Goal: Task Accomplishment & Management: Use online tool/utility

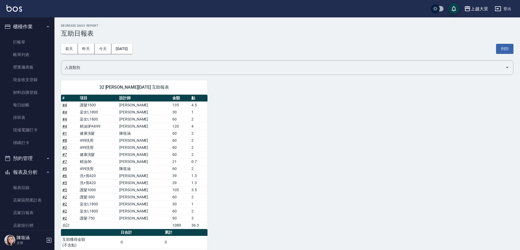
scroll to position [148, 0]
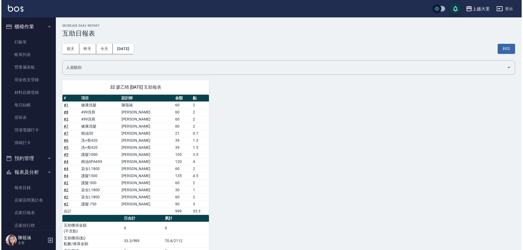
scroll to position [54, 0]
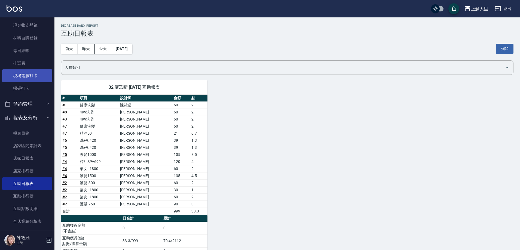
click at [39, 74] on link "現場電腦打卡" at bounding box center [27, 75] width 50 height 13
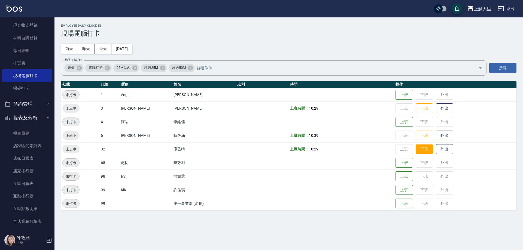
click at [421, 148] on button "下班" at bounding box center [424, 150] width 17 height 10
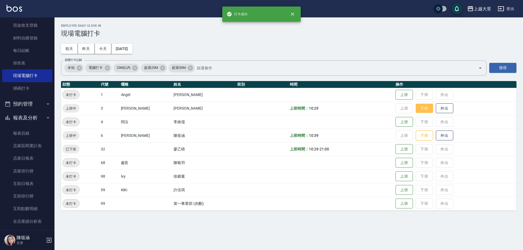
click at [432, 105] on button "下班" at bounding box center [424, 109] width 17 height 10
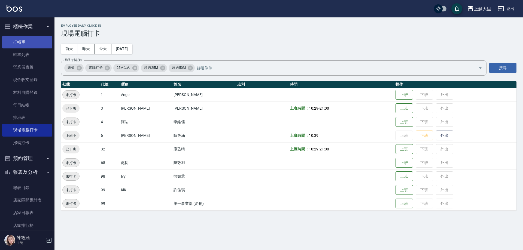
click at [30, 43] on link "打帳單" at bounding box center [27, 42] width 50 height 13
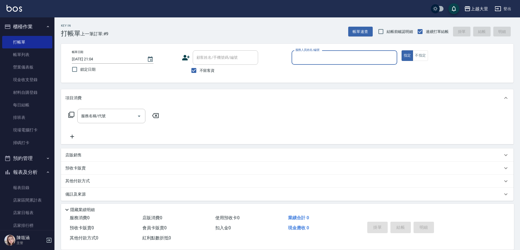
click at [310, 62] on input "服務人員姓名/編號" at bounding box center [344, 58] width 101 height 10
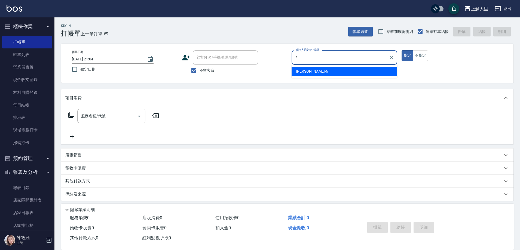
type input "Phoebe菲比-6"
type button "true"
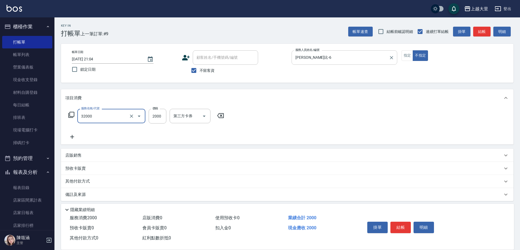
type input "燙髮S(32000)"
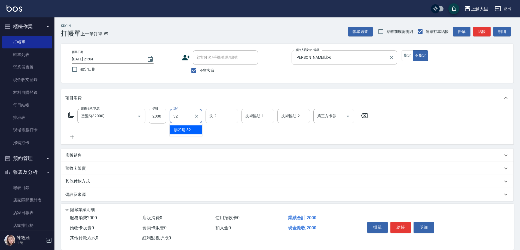
type input "廖乙晴-32"
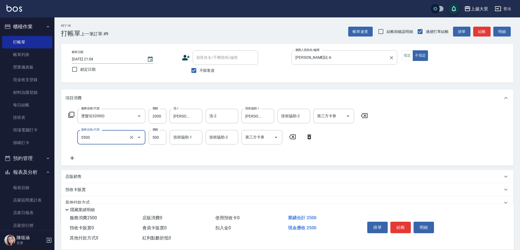
type input "護髮-500(5500)"
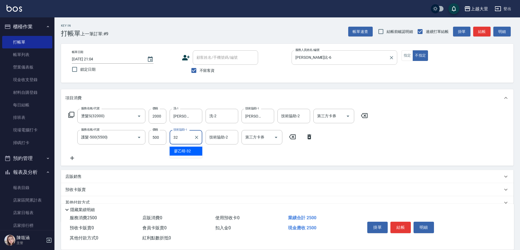
type input "廖乙晴-32"
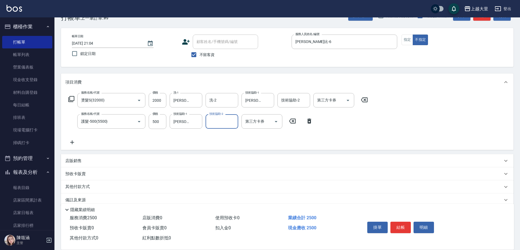
scroll to position [25, 0]
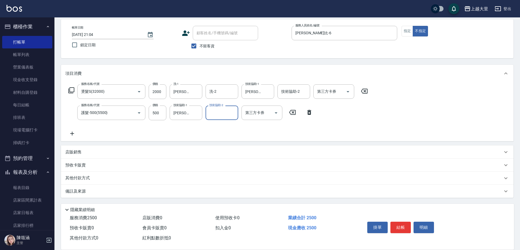
click at [89, 175] on div "其他付款方式" at bounding box center [287, 178] width 453 height 13
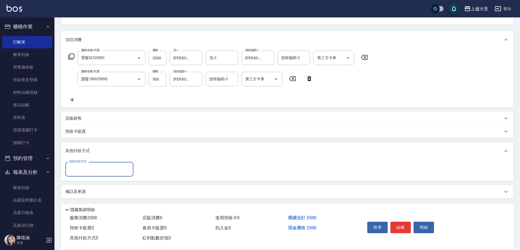
scroll to position [59, 0]
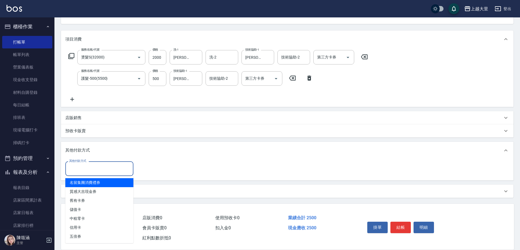
click at [78, 169] on input "其他付款方式" at bounding box center [99, 169] width 63 height 10
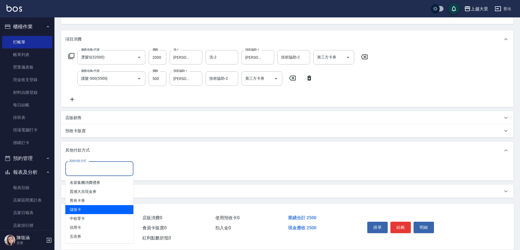
click at [89, 211] on span "儲值卡" at bounding box center [99, 209] width 68 height 9
type input "儲值卡"
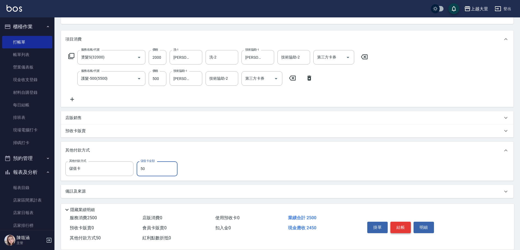
type input "50"
drag, startPoint x: 403, startPoint y: 224, endPoint x: 400, endPoint y: 218, distance: 6.7
click at [403, 224] on button "結帳" at bounding box center [401, 227] width 20 height 11
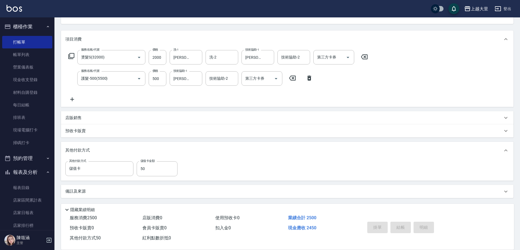
type input "2025/09/04 21:05"
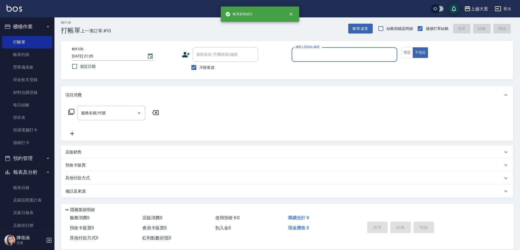
scroll to position [3, 0]
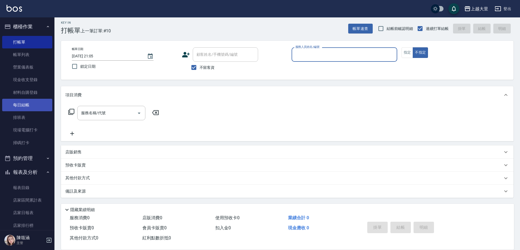
click at [28, 100] on link "每日結帳" at bounding box center [27, 105] width 50 height 13
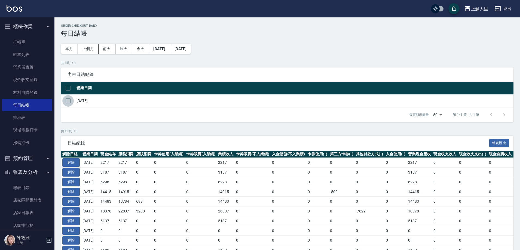
click at [66, 105] on input "checkbox" at bounding box center [67, 100] width 11 height 11
checkbox input "true"
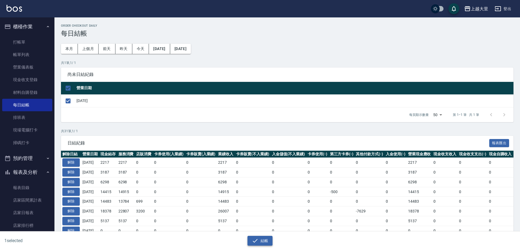
click at [265, 240] on button "結帳" at bounding box center [260, 241] width 25 height 10
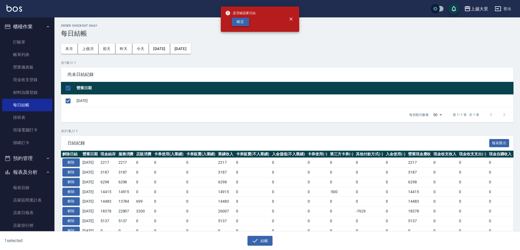
click at [243, 22] on button "確定" at bounding box center [240, 22] width 17 height 8
checkbox input "false"
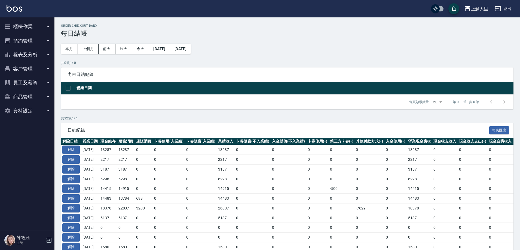
click at [34, 57] on button "報表及分析" at bounding box center [27, 55] width 50 height 14
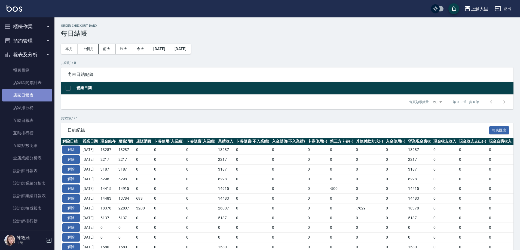
click at [36, 99] on link "店家日報表" at bounding box center [27, 95] width 50 height 13
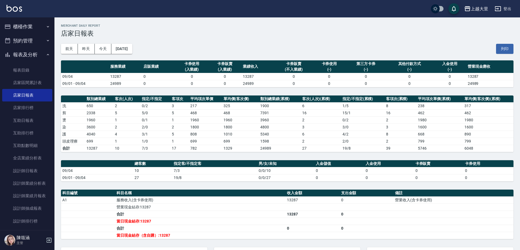
click at [189, 181] on td "19/8" at bounding box center [214, 177] width 85 height 7
click at [27, 20] on button "櫃檯作業" at bounding box center [27, 27] width 50 height 14
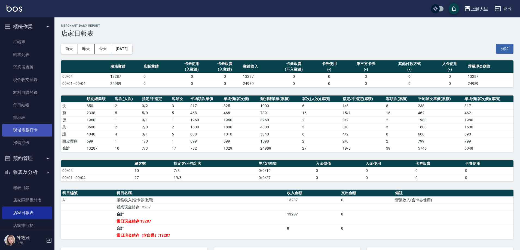
click at [22, 130] on link "現場電腦打卡" at bounding box center [27, 130] width 50 height 13
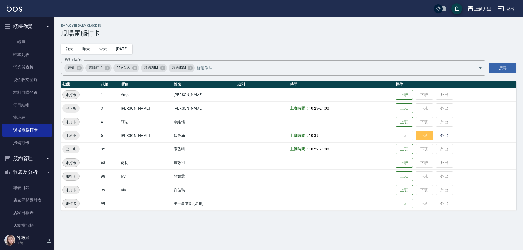
click at [421, 137] on button "下班" at bounding box center [424, 136] width 17 height 10
